Goal: Complete application form

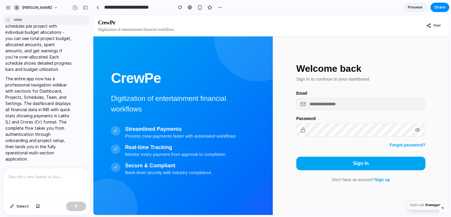
scroll to position [21, 0]
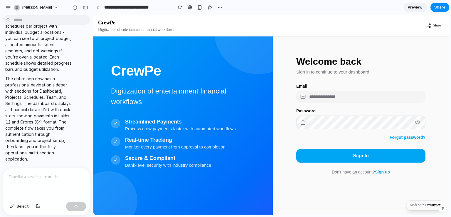
click at [326, 99] on input "email" at bounding box center [360, 97] width 129 height 12
type input "*"
click at [326, 99] on input "email" at bounding box center [360, 97] width 129 height 12
type input "**********"
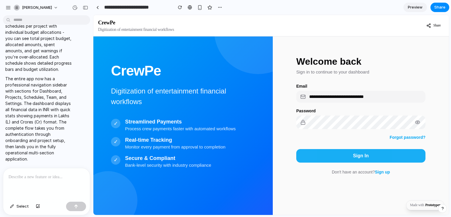
click at [348, 161] on button "Sign In" at bounding box center [360, 155] width 129 height 13
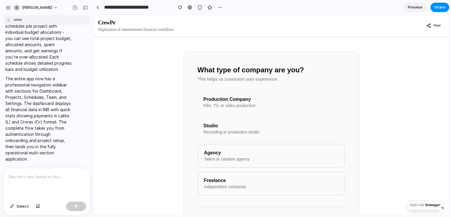
scroll to position [61, 0]
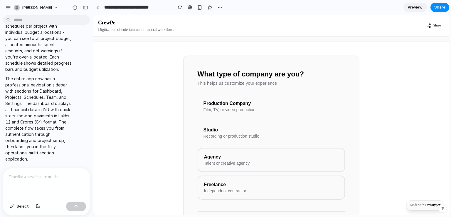
click at [246, 105] on div "Production Company" at bounding box center [271, 103] width 136 height 5
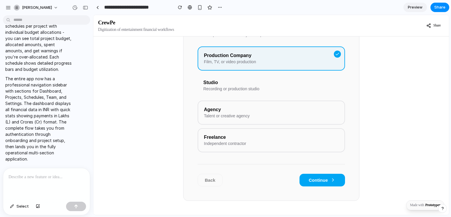
scroll to position [122, 0]
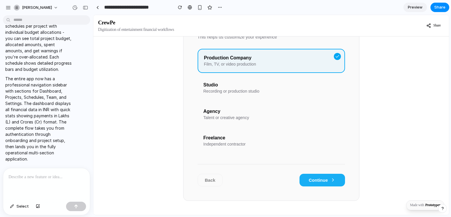
click at [324, 179] on button "Continue" at bounding box center [321, 179] width 45 height 13
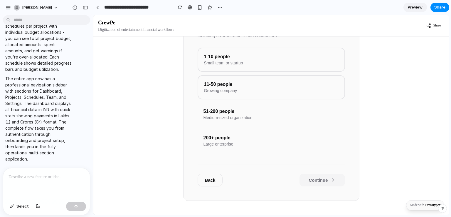
scroll to position [115, 0]
click at [239, 97] on div "11-50 people Growing company" at bounding box center [270, 87] width 147 height 23
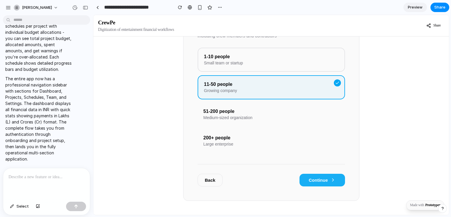
click at [312, 184] on button "Continue" at bounding box center [321, 179] width 45 height 13
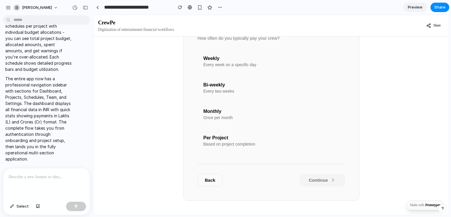
scroll to position [122, 0]
click at [214, 175] on button "Back" at bounding box center [209, 179] width 25 height 13
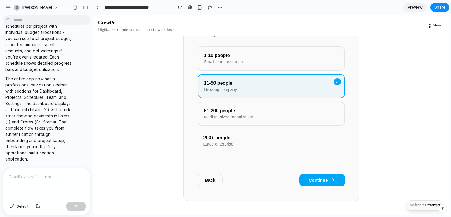
click at [215, 180] on button "Back" at bounding box center [209, 179] width 25 height 13
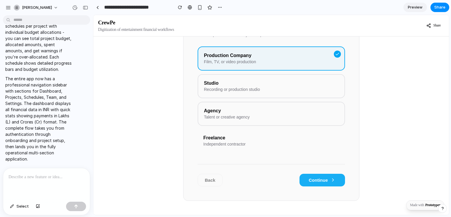
click at [325, 176] on button "Continue" at bounding box center [321, 179] width 45 height 13
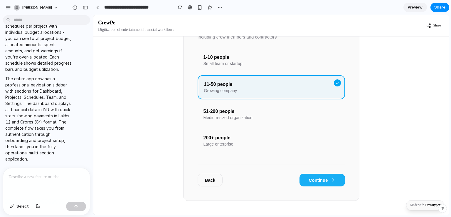
click at [331, 180] on icon at bounding box center [332, 179] width 5 height 5
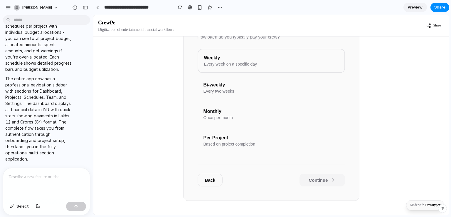
click at [263, 89] on div "Every two weeks" at bounding box center [271, 91] width 136 height 5
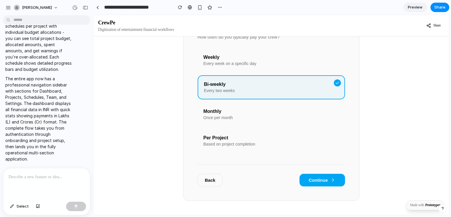
click at [304, 55] on div "Weekly" at bounding box center [271, 57] width 136 height 5
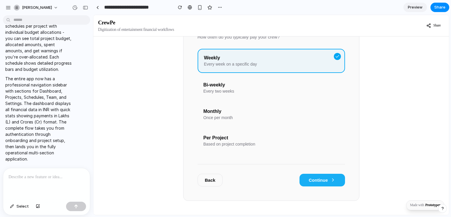
click at [318, 182] on button "Continue" at bounding box center [321, 179] width 45 height 13
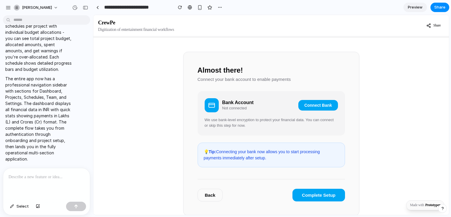
scroll to position [84, 0]
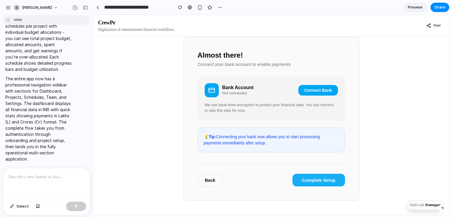
click at [302, 182] on button "Complete Setup" at bounding box center [318, 179] width 52 height 13
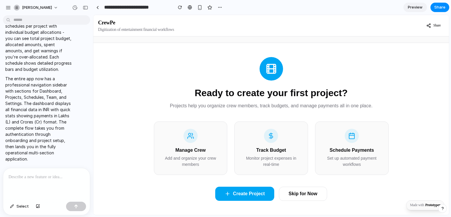
scroll to position [27, 0]
click at [281, 155] on p "Monitor project expenses in real-time" at bounding box center [270, 160] width 59 height 12
